Goal: Complete application form: Complete application form

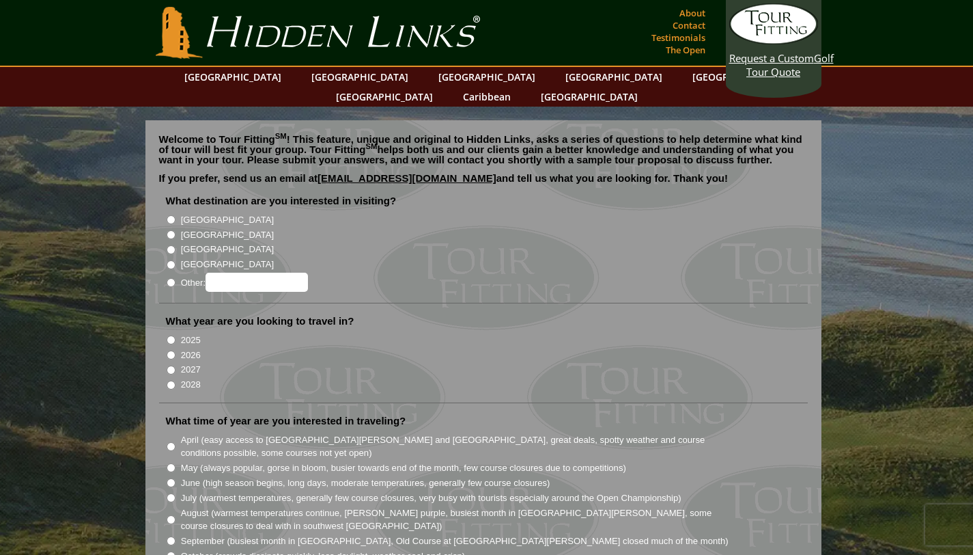
click at [170, 215] on input "[GEOGRAPHIC_DATA]" at bounding box center [171, 219] width 9 height 9
radio input "true"
click at [172, 350] on input "2026" at bounding box center [171, 354] width 9 height 9
radio input "true"
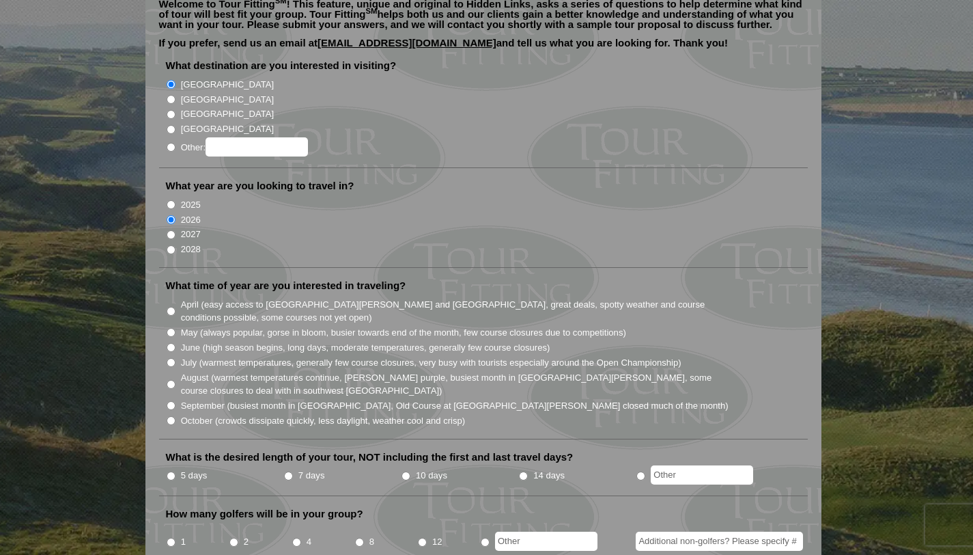
scroll to position [141, 0]
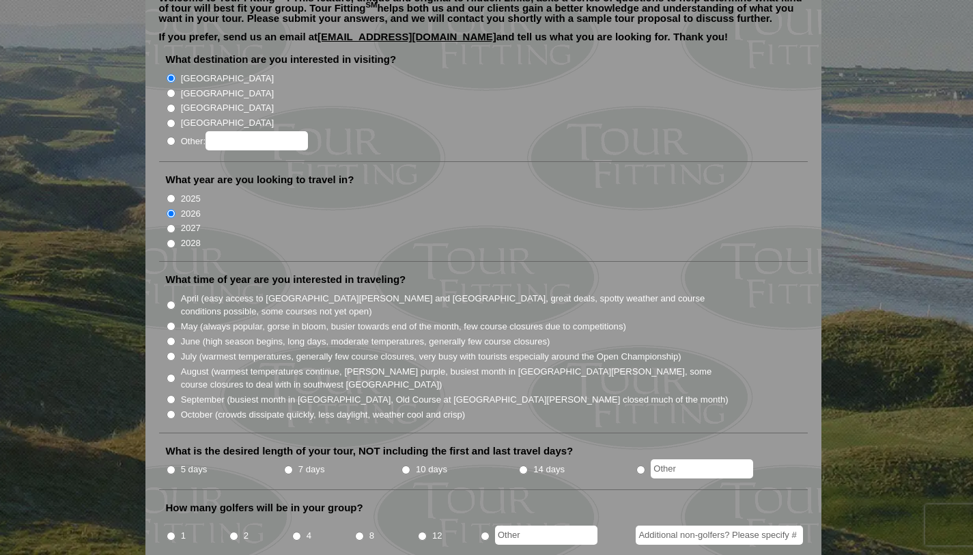
click at [171, 322] on input "May (always popular, gorse in bloom, busier towards end of the month, few cours…" at bounding box center [171, 326] width 9 height 9
radio input "true"
click at [405, 465] on input "10 days" at bounding box center [406, 469] width 9 height 9
radio input "true"
click at [235, 531] on input "2" at bounding box center [233, 535] width 9 height 9
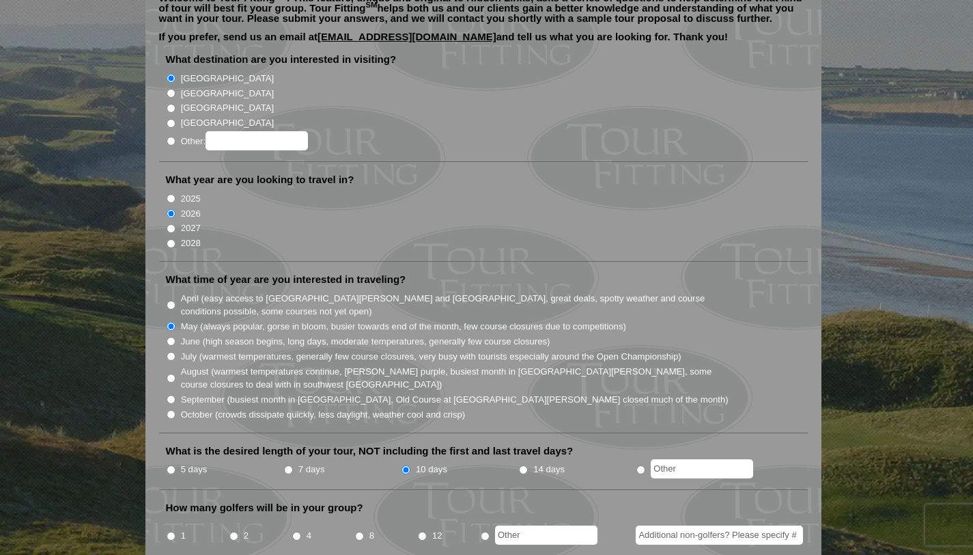
radio input "true"
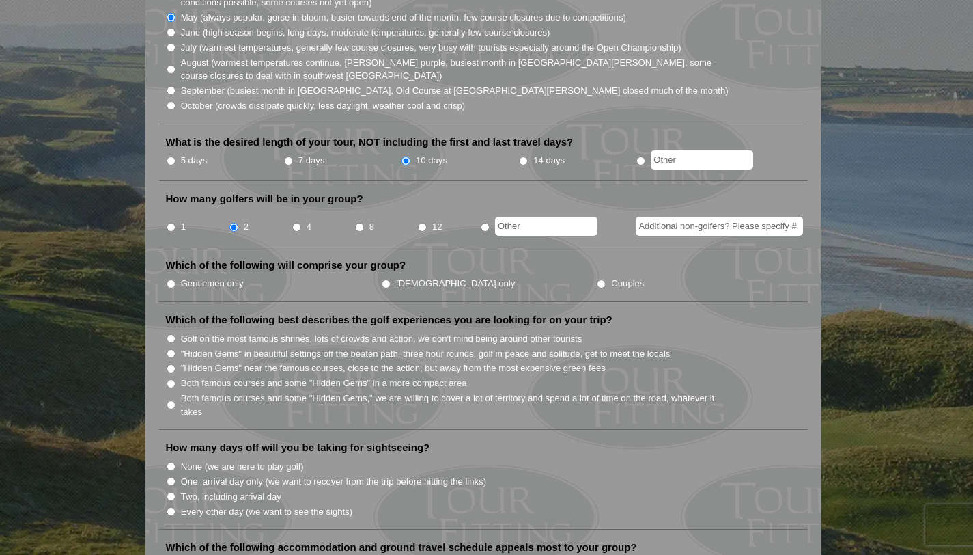
scroll to position [462, 0]
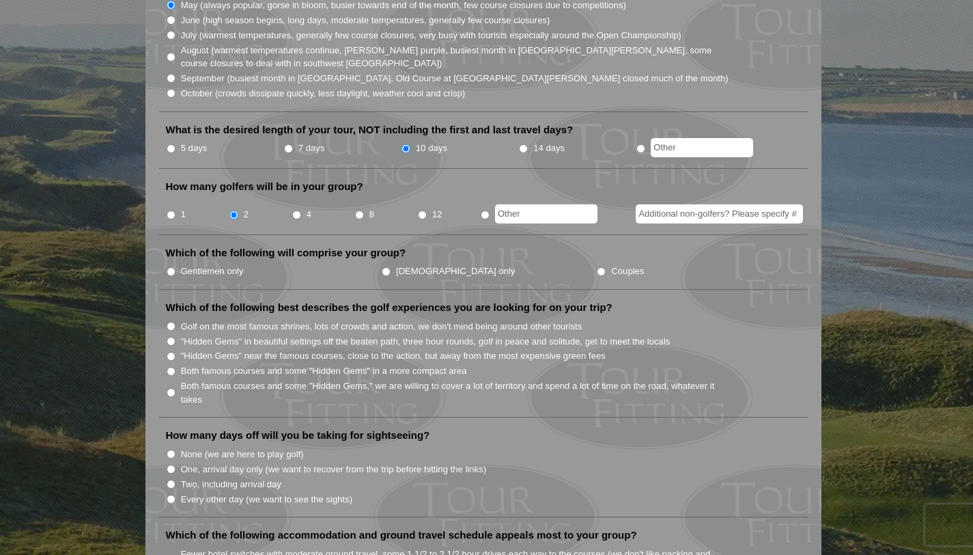
click at [173, 322] on input "Golf on the most famous shrines, lots of crowds and action, we don't mind being…" at bounding box center [171, 326] width 9 height 9
radio input "true"
click at [171, 479] on input "Two, including arrival day" at bounding box center [171, 483] width 9 height 9
radio input "true"
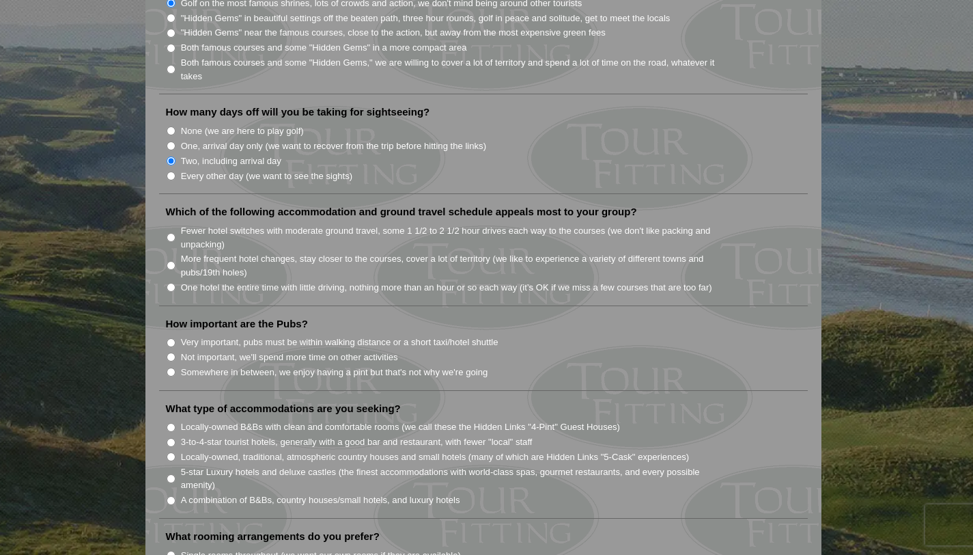
scroll to position [803, 0]
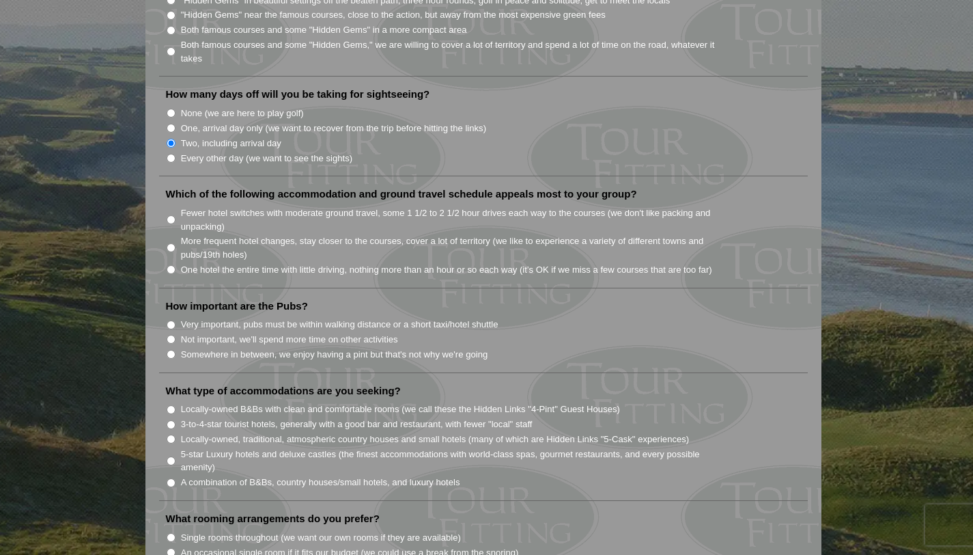
click at [173, 405] on input "Locally-owned B&Bs with clean and comfortable rooms (we call these the Hidden L…" at bounding box center [171, 409] width 9 height 9
radio input "true"
click at [171, 320] on input "Very important, pubs must be within walking distance or a short taxi/hotel shut…" at bounding box center [171, 324] width 9 height 9
radio input "true"
click at [171, 215] on input "Fewer hotel switches with moderate ground travel, some 1 1/2 to 2 1/2 hour driv…" at bounding box center [171, 219] width 9 height 9
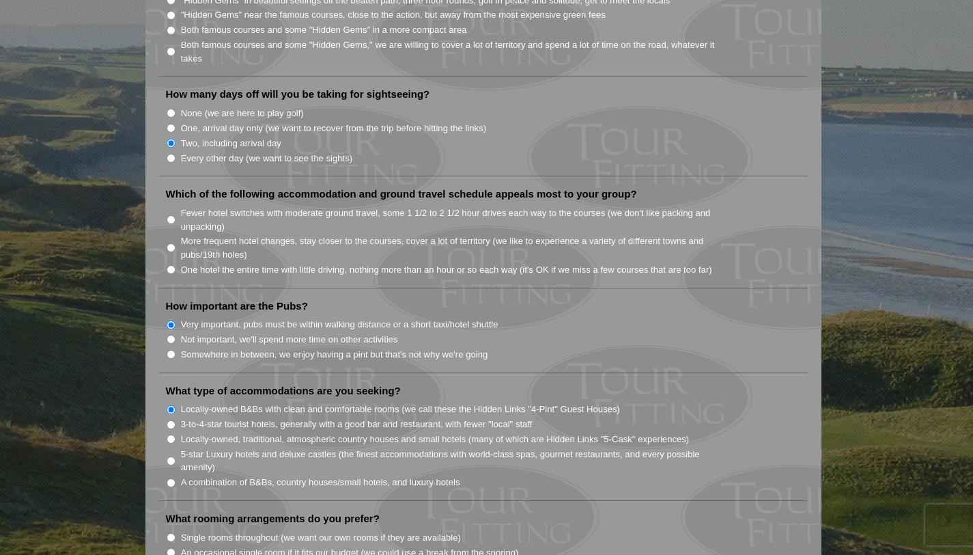
radio input "true"
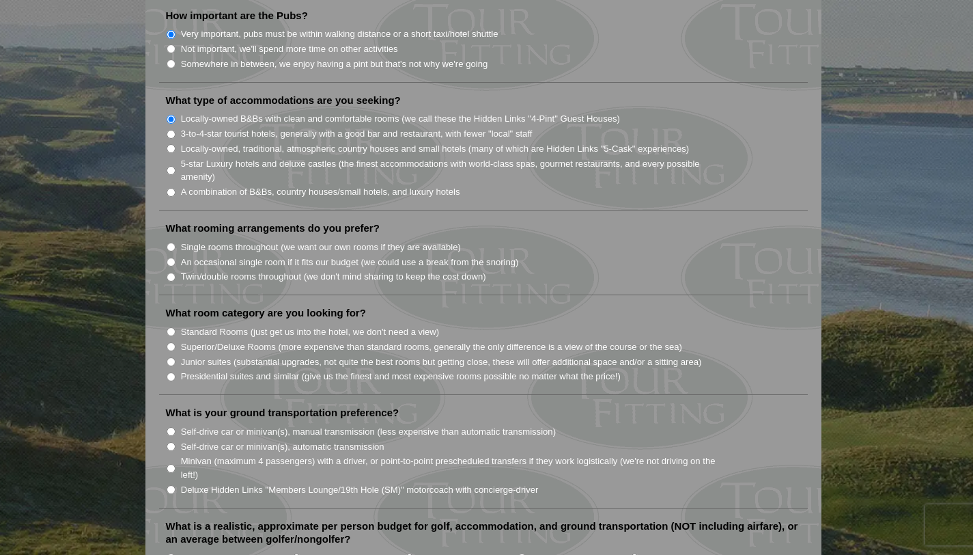
scroll to position [1111, 0]
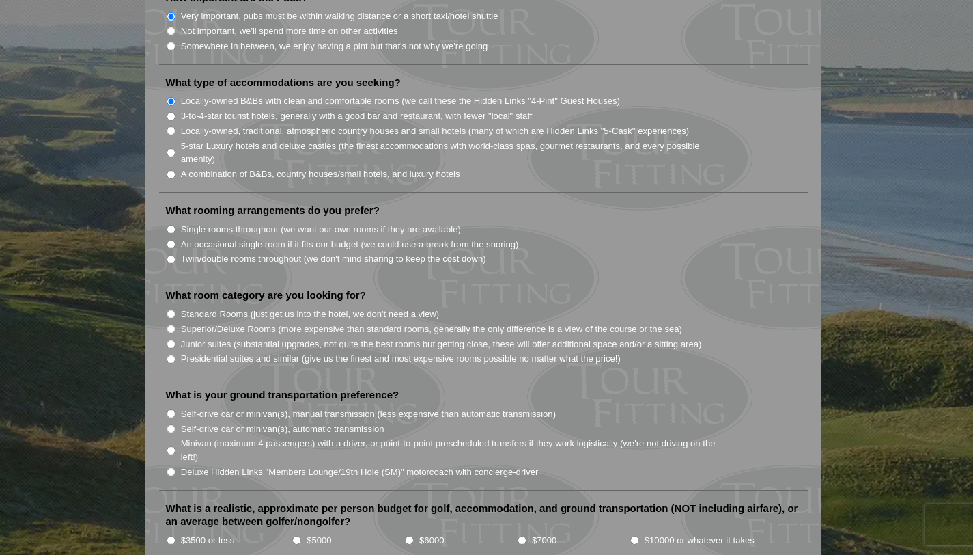
click at [171, 225] on input "Single rooms throughout (we want our own rooms if they are available)" at bounding box center [171, 229] width 9 height 9
radio input "true"
click at [170, 309] on input "Standard Rooms (just get us into the hotel, we don't need a view)" at bounding box center [171, 313] width 9 height 9
radio input "true"
click at [170, 446] on input "Minivan (maximum 4 passengers) with a driver, or point-to-point prescheduled tr…" at bounding box center [171, 450] width 9 height 9
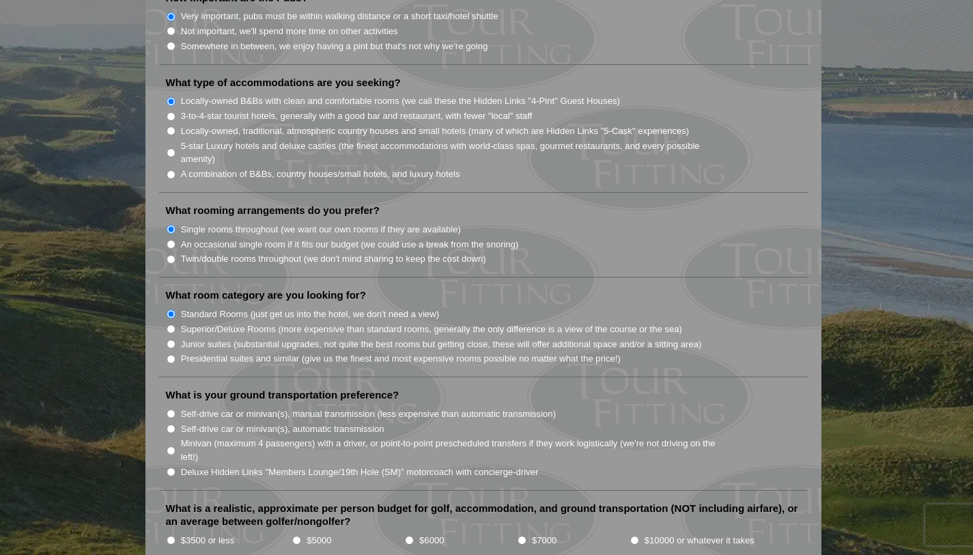
radio input "true"
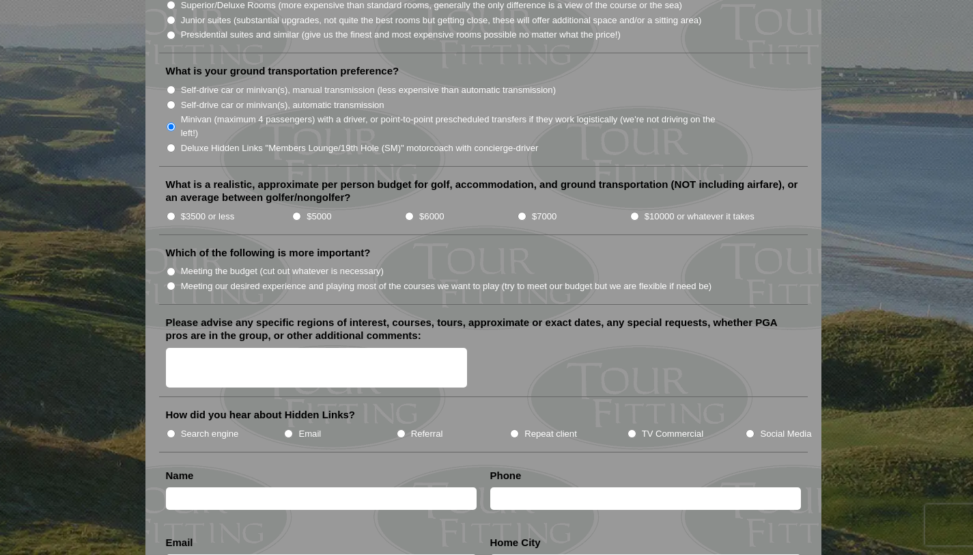
scroll to position [1438, 0]
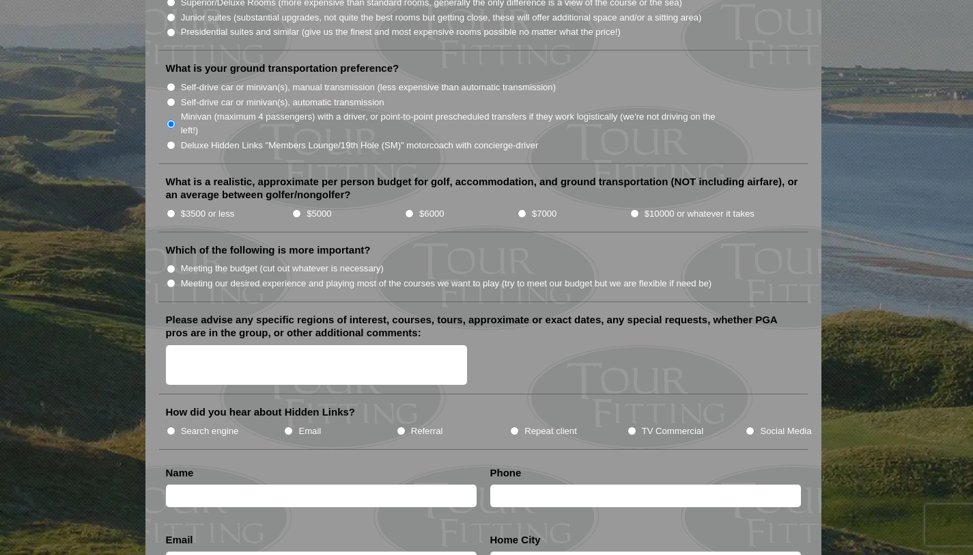
click at [181, 345] on textarea "Please advise any specific regions of interest, courses, tours, approximate or …" at bounding box center [317, 365] width 302 height 40
click at [225, 348] on textarea "This is the schedule I would like to try and schedule: Arrive [DATE] - no golf" at bounding box center [317, 365] width 302 height 40
click at [266, 351] on textarea "This is the schedule I would like to try and schedule: Arrive [DATE] - no golf" at bounding box center [317, 365] width 302 height 40
click at [268, 346] on textarea "This is the schedule I would like to try and schedule: Arrive [DATE] - no golf" at bounding box center [317, 365] width 302 height 40
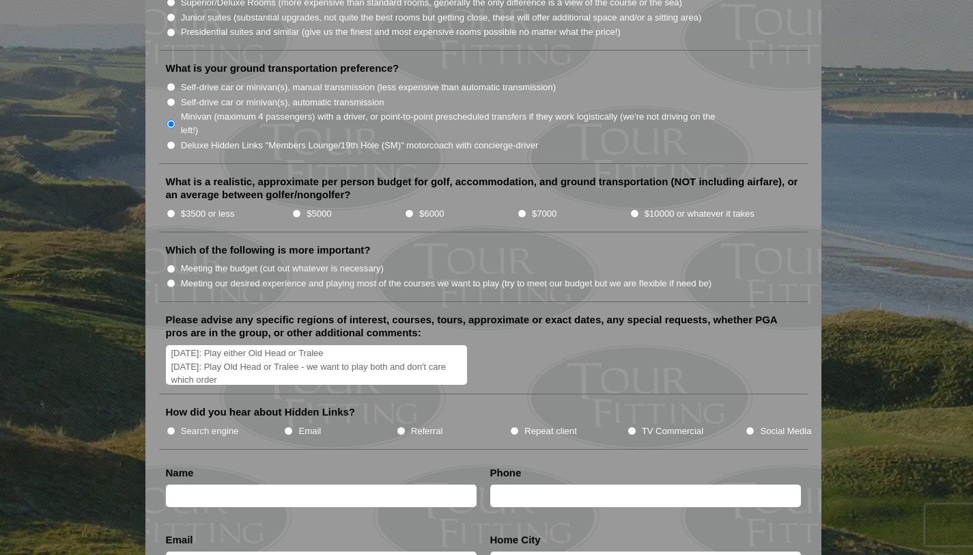
scroll to position [70, 0]
click at [268, 358] on textarea "This is the schedule I would like to try and schedule: Arrive [DATE] - no golf …" at bounding box center [317, 365] width 302 height 40
click at [271, 350] on textarea "This is the schedule I would like to try and schedule: Arrive [DATE] - no golf …" at bounding box center [317, 365] width 302 height 40
click at [309, 352] on textarea "This is the schedule I would like to try and schedule: Arrive [DATE] - no golf …" at bounding box center [317, 365] width 302 height 40
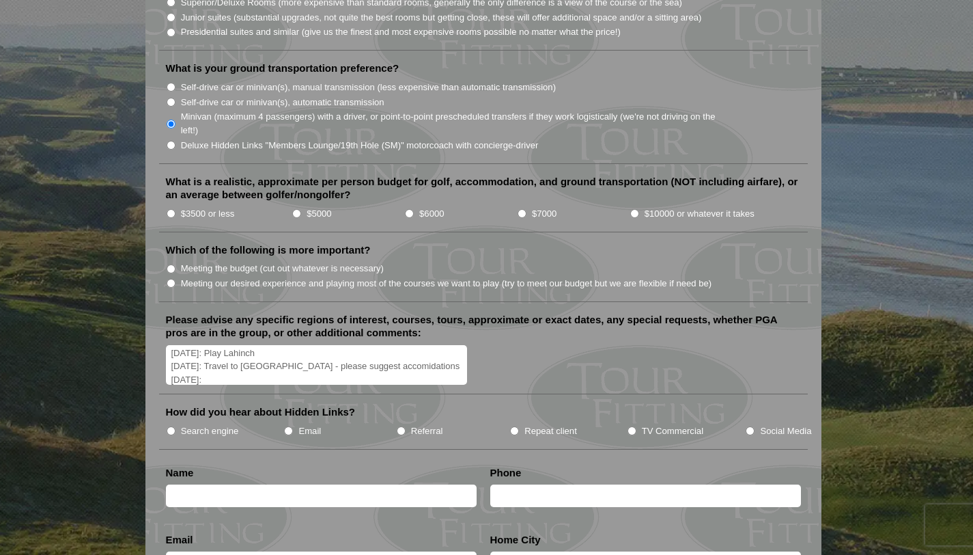
click at [432, 351] on textarea "This is the schedule I would like to try and schedule: Arrive [DATE] - no golf …" at bounding box center [317, 365] width 302 height 40
click at [365, 345] on textarea "This is the schedule I would like to try and schedule: Arrive [DATE] - no golf …" at bounding box center [317, 365] width 302 height 40
drag, startPoint x: 321, startPoint y: 350, endPoint x: 352, endPoint y: 348, distance: 30.8
click at [352, 348] on textarea "This is the schedule I would like to try and schedule: Arrive [DATE] - no golf …" at bounding box center [317, 365] width 302 height 40
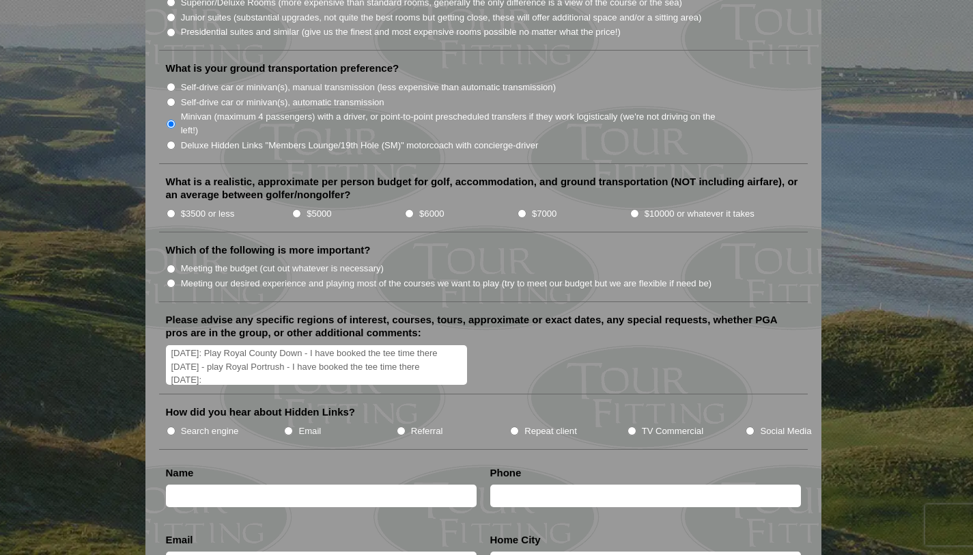
click at [208, 363] on textarea "This is the schedule I would like to try and schedule: Arrive [DATE] - no golf …" at bounding box center [317, 365] width 302 height 40
click at [182, 365] on textarea "This is the schedule I would like to try and schedule: Arrive [DATE] - no golf …" at bounding box center [317, 365] width 302 height 40
click at [179, 363] on textarea "This is the schedule I would like to try and schedule: Arrive [DATE] - no golf …" at bounding box center [317, 365] width 302 height 40
click at [353, 361] on textarea "This is the schedule I would like to try and schedule: Arrive [DATE] - no golf …" at bounding box center [317, 365] width 302 height 40
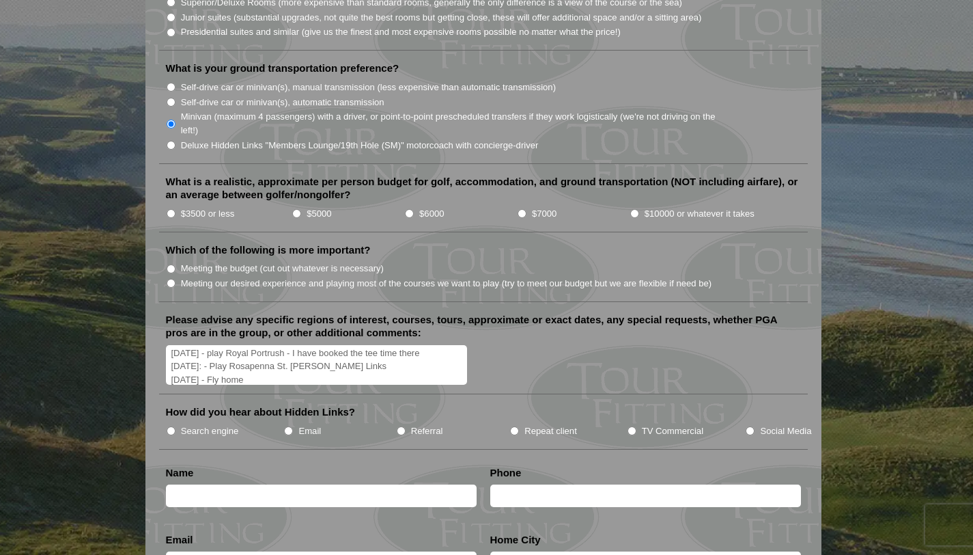
type textarea "This is the schedule I would like to try and schedule: Arrive [DATE] - no golf …"
click at [514, 426] on input "Repeat client" at bounding box center [514, 430] width 9 height 9
radio input "true"
click at [252, 363] on textarea "This is the schedule I would like to try and schedule: Arrive [DATE] - no golf …" at bounding box center [317, 365] width 302 height 40
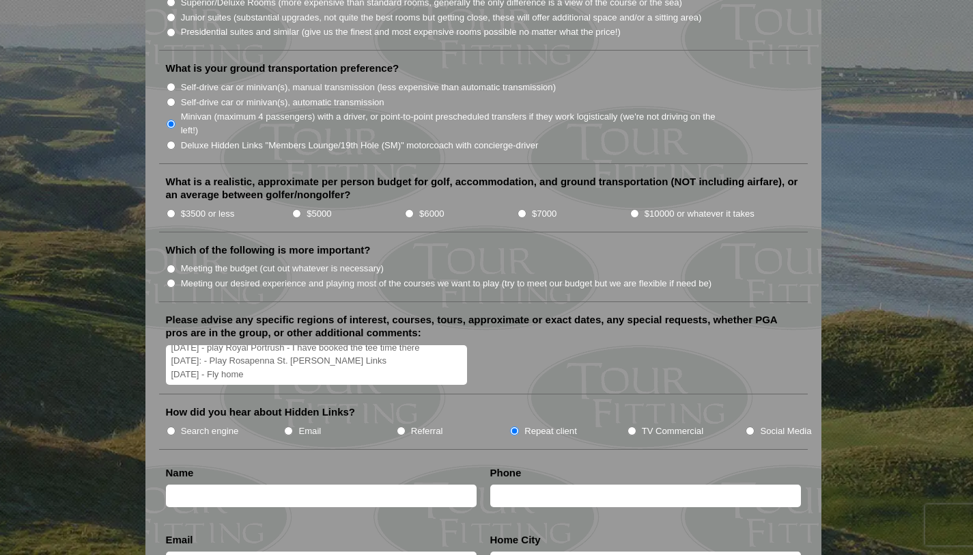
type textarea "This is the schedule I would like to try and schedule: Arrive [DATE] - no golf …"
click at [173, 98] on input "Self-drive car or minivan(s), automatic transmission" at bounding box center [171, 102] width 9 height 9
radio input "true"
click at [171, 120] on input "Minivan (maximum 4 passengers) with a driver, or point-to-point prescheduled tr…" at bounding box center [171, 124] width 9 height 9
radio input "true"
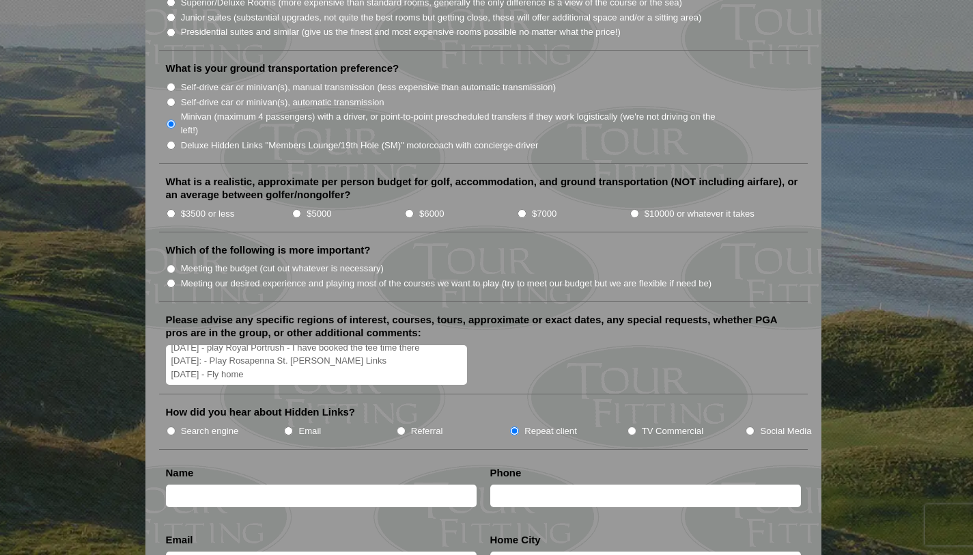
click at [251, 345] on textarea "This is the schedule I would like to try and schedule: Arrive [DATE] - no golf …" at bounding box center [317, 365] width 302 height 40
type textarea "This is the schedule I would like to try and schedule: Arrive [DATE] - no golf …"
click at [177, 484] on input "text" at bounding box center [321, 495] width 311 height 23
type input "[PERSON_NAME]"
type input "5043820200"
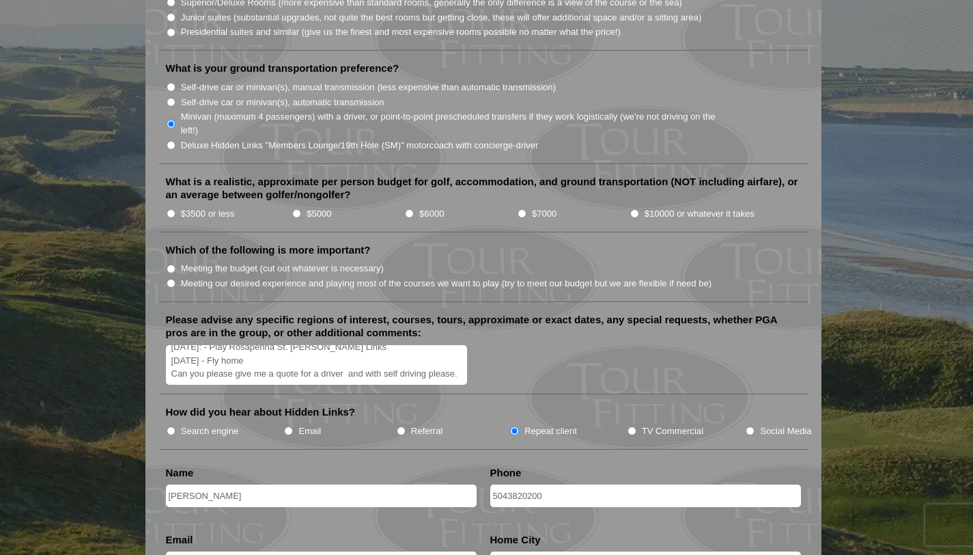
type input "[EMAIL_ADDRESS][DOMAIN_NAME]"
type input "Metairie"
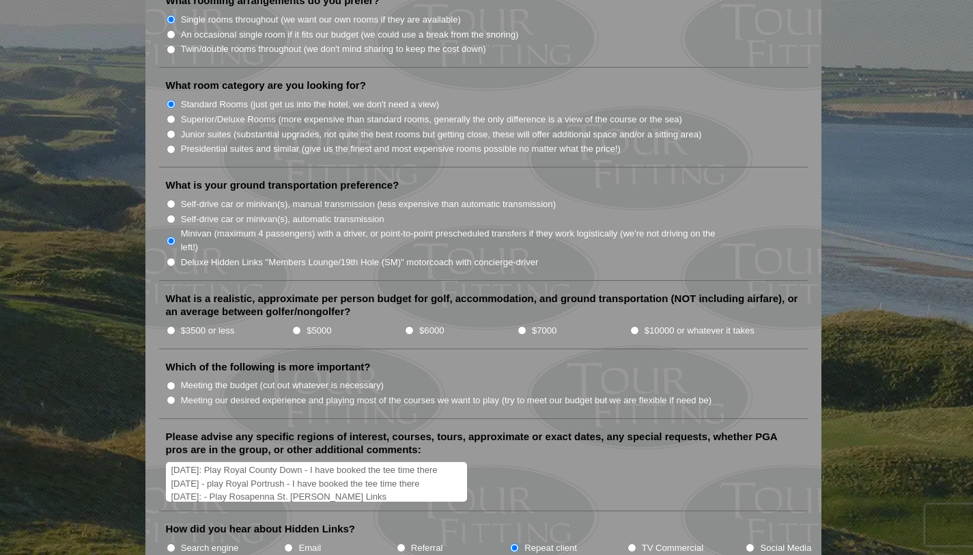
scroll to position [148, 0]
click at [356, 466] on textarea "This is the schedule I would like to try and schedule: Arrive [DATE] - no golf …" at bounding box center [317, 482] width 302 height 40
type textarea "This is the schedule I would like to try and schedule: Arrive [DATE] - no golf …"
click at [635, 326] on input "$10000 or whatever it takes" at bounding box center [634, 330] width 9 height 9
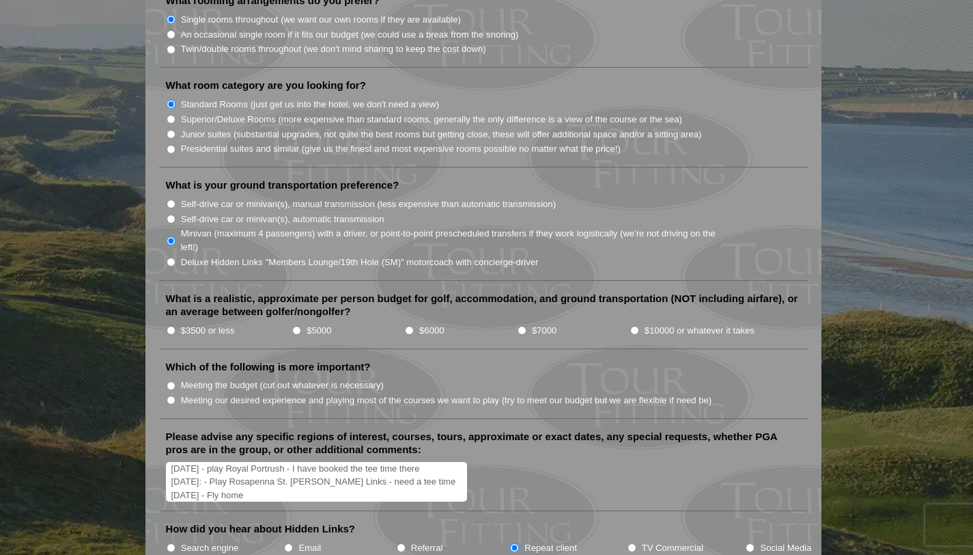
radio input "true"
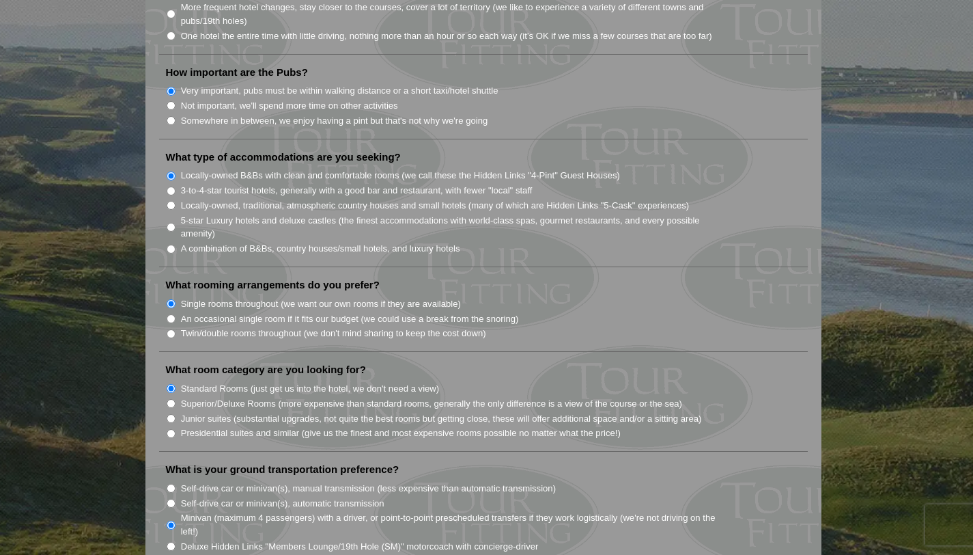
scroll to position [1031, 0]
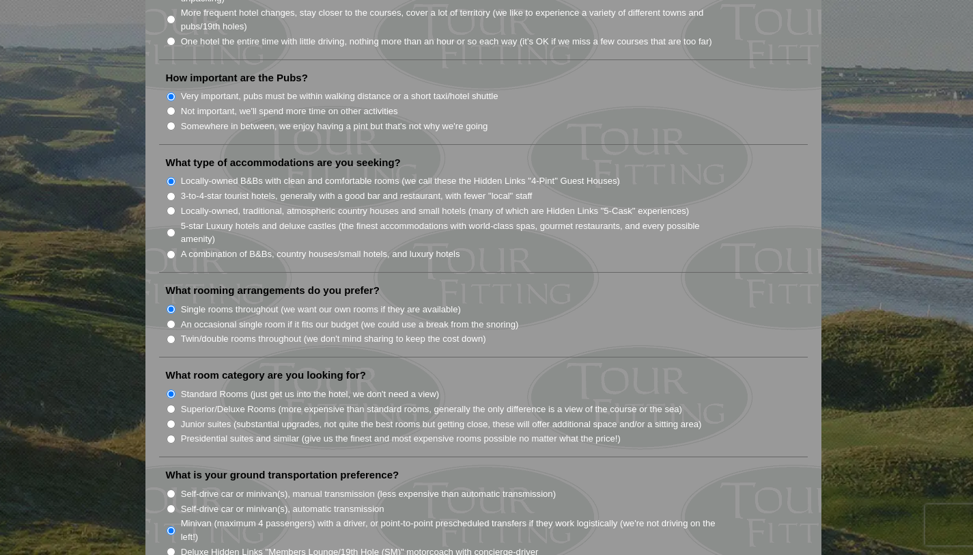
click at [170, 250] on input "A combination of B&Bs, country houses/small hotels, and luxury hotels" at bounding box center [171, 254] width 9 height 9
radio input "true"
click at [173, 122] on input "Somewhere in between, we enjoy having a pint but that's not why we're going" at bounding box center [171, 126] width 9 height 9
radio input "true"
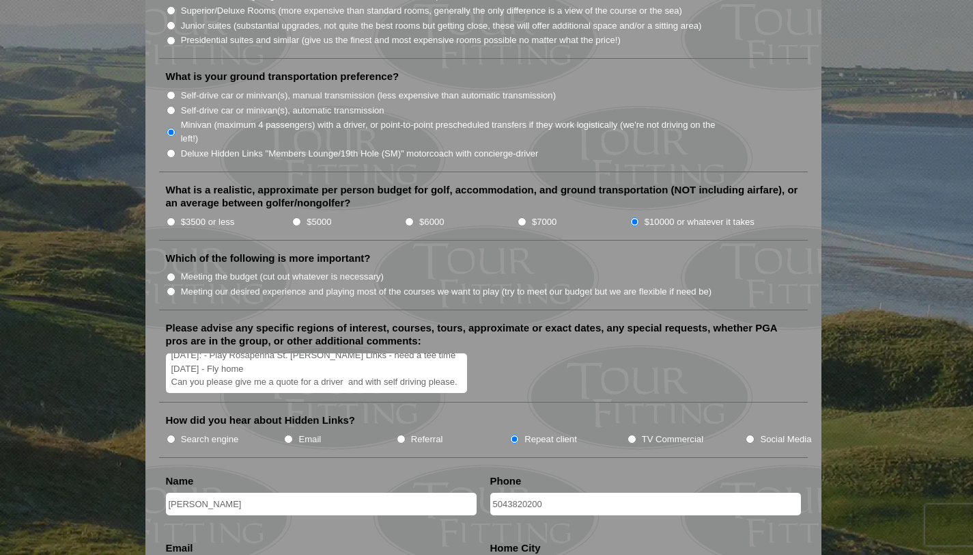
scroll to position [1436, 0]
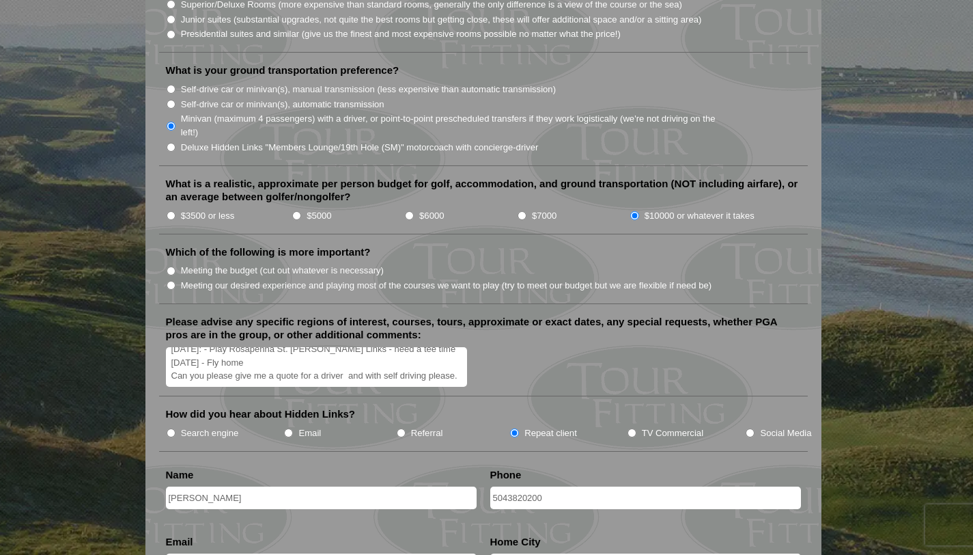
click at [311, 347] on textarea "This is the schedule I would like to try and schedule: Arrive [DATE] - no golf …" at bounding box center [317, 367] width 302 height 40
click at [212, 351] on textarea "This is the schedule I would like to try and schedule: Arrive [DATE] - no golf …" at bounding box center [317, 367] width 302 height 40
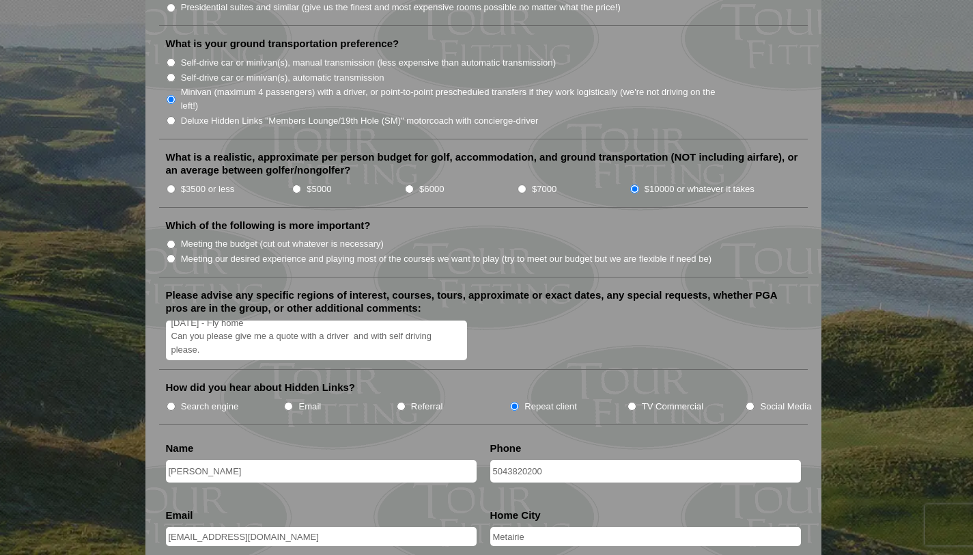
scroll to position [1468, 0]
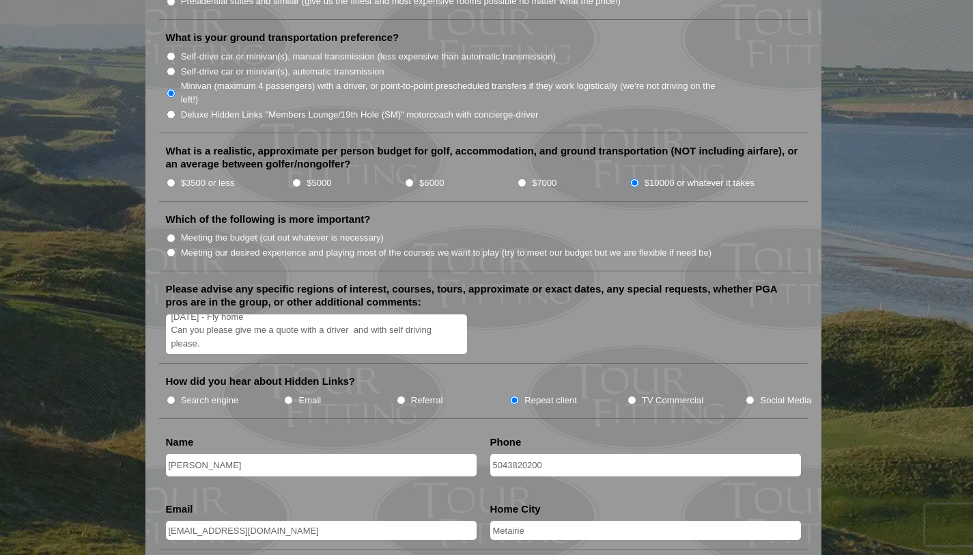
type textarea "This is the schedule I would like to try and schedule: Arrive [DATE] - no golf …"
click at [493, 453] on input "5043820200" at bounding box center [645, 464] width 311 height 23
click at [520, 453] on input "[PHONE_NUMBER]" at bounding box center [645, 464] width 311 height 23
click at [537, 453] on input "[PHONE_NUMBER]" at bounding box center [645, 464] width 311 height 23
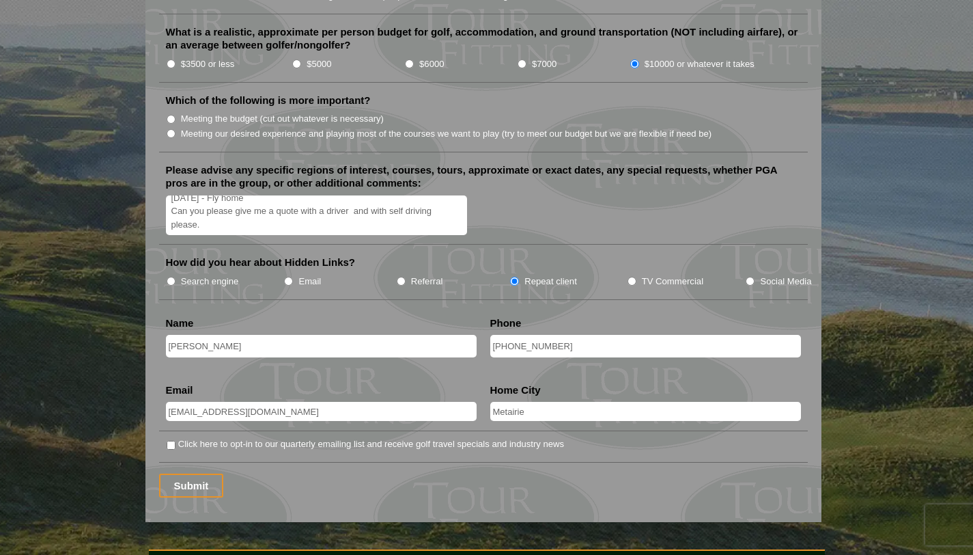
scroll to position [1599, 0]
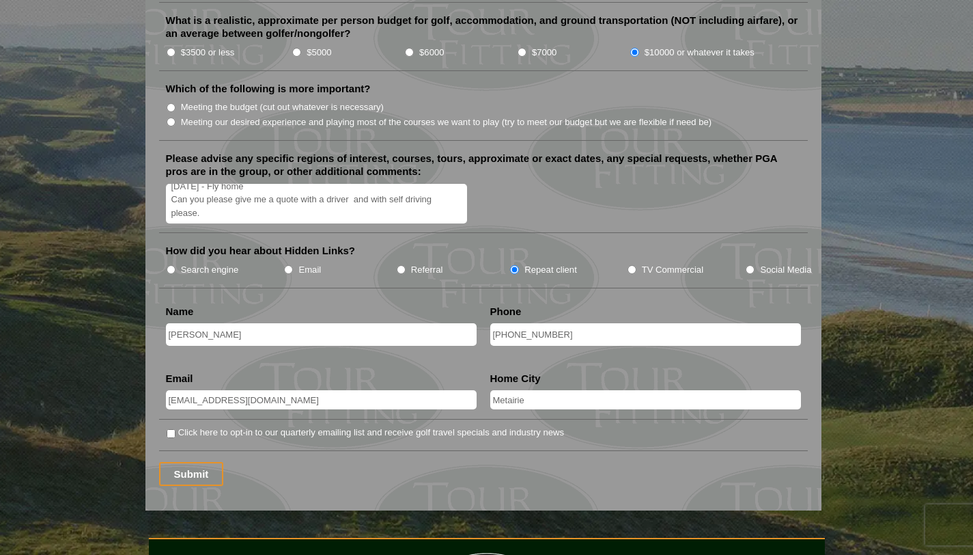
type input "[PHONE_NUMBER]"
click at [527, 390] on input "Metairie" at bounding box center [645, 399] width 311 height 19
type input "Metairie [US_STATE] [GEOGRAPHIC_DATA]"
click at [201, 462] on input "Submit" at bounding box center [191, 474] width 65 height 24
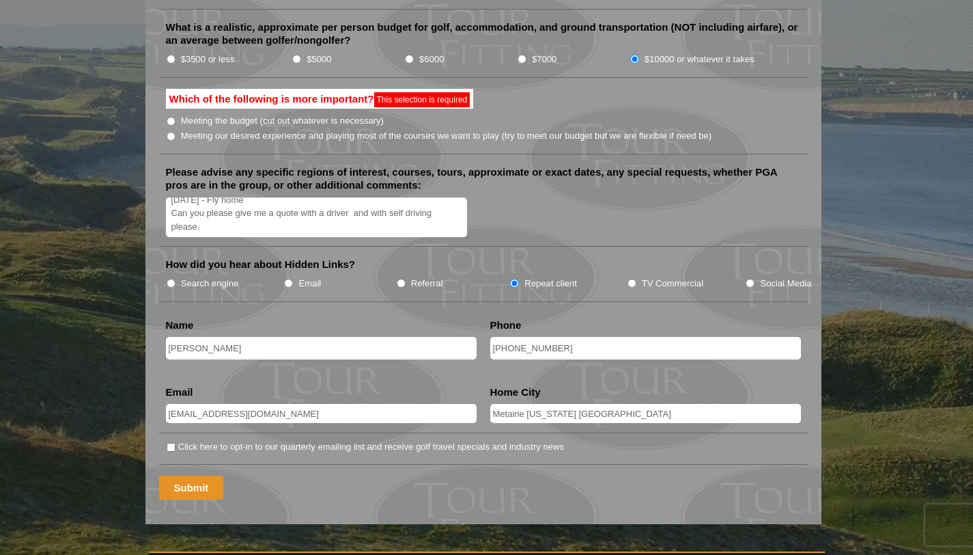
scroll to position [444, 0]
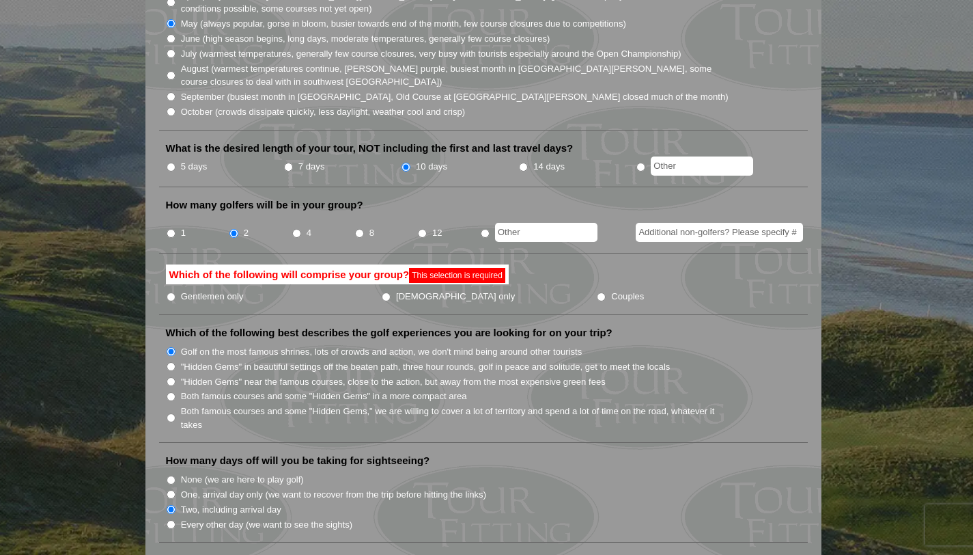
click at [169, 292] on input "Gentlemen only" at bounding box center [171, 296] width 9 height 9
radio input "true"
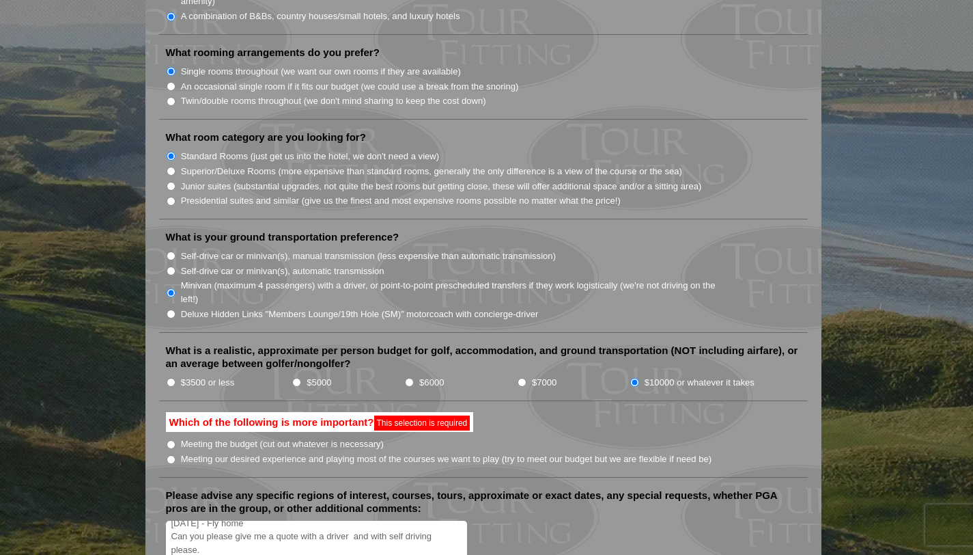
scroll to position [1349, 0]
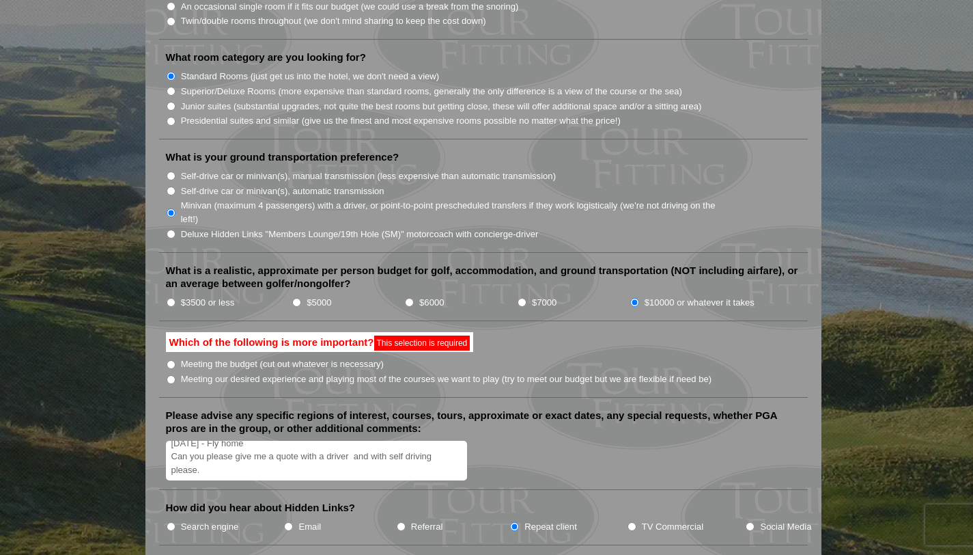
click at [170, 375] on input "Meeting our desired experience and playing most of the courses we want to play …" at bounding box center [171, 379] width 9 height 9
radio input "true"
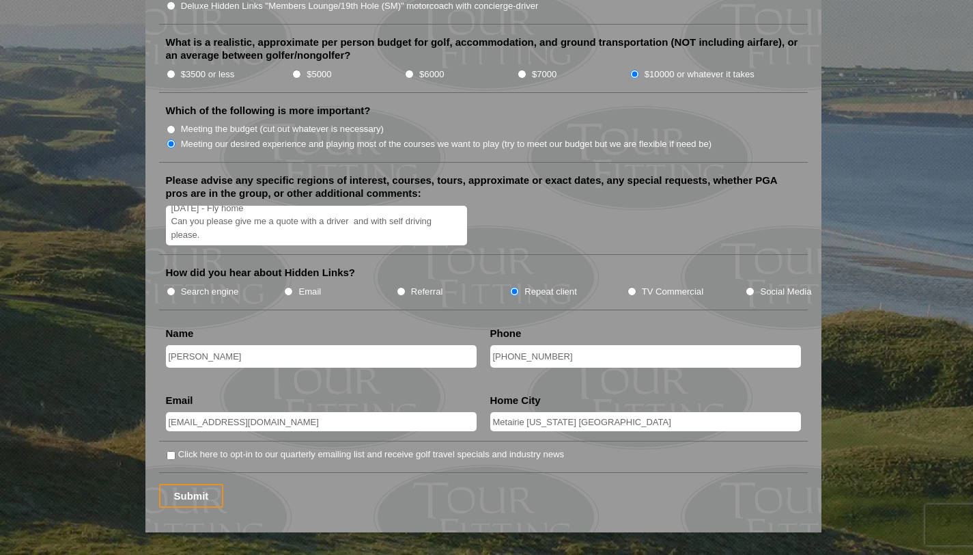
scroll to position [1601, 0]
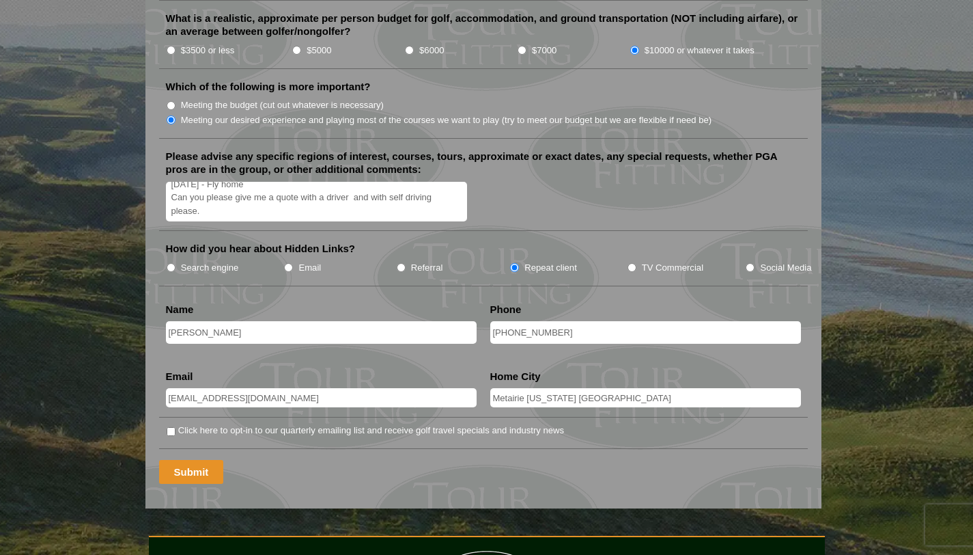
click at [192, 460] on input "Submit" at bounding box center [191, 472] width 65 height 24
